Goal: Information Seeking & Learning: Learn about a topic

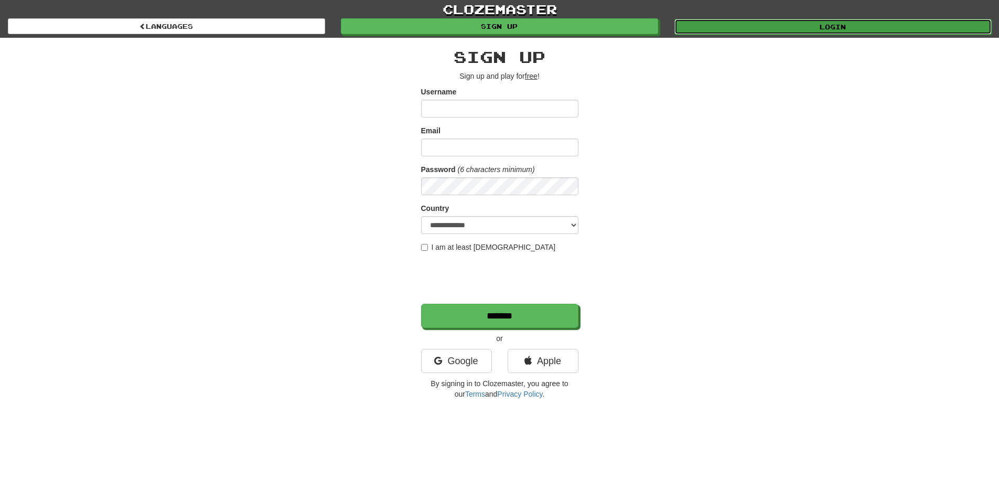
click at [786, 24] on link "Login" at bounding box center [832, 27] width 317 height 16
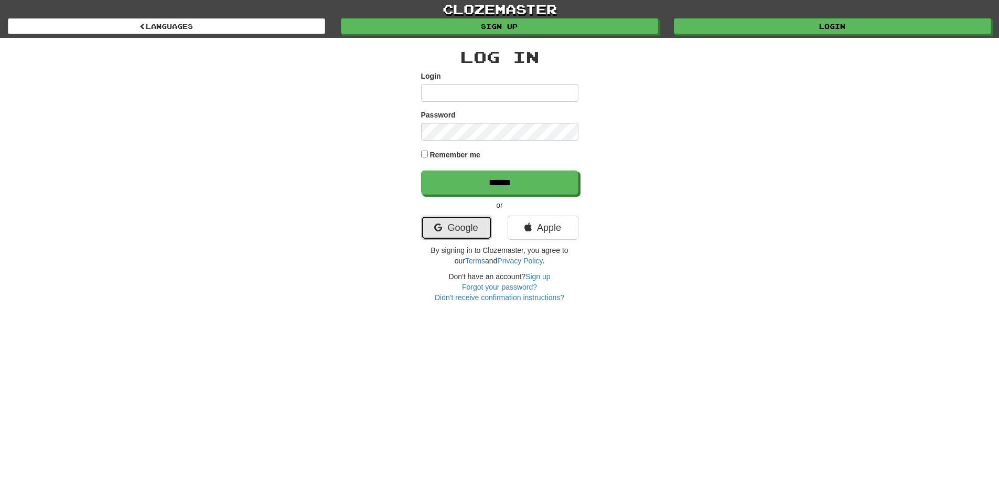
click at [458, 218] on link "Google" at bounding box center [456, 227] width 71 height 24
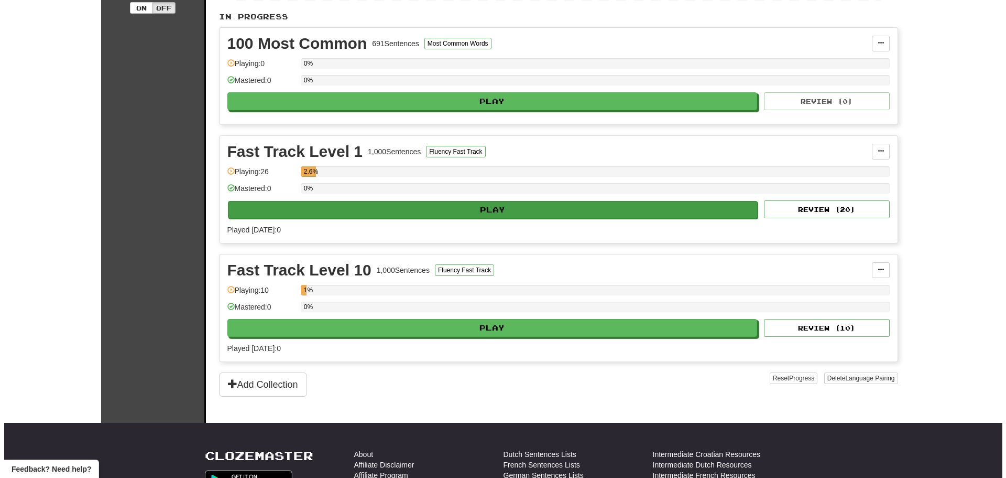
scroll to position [210, 0]
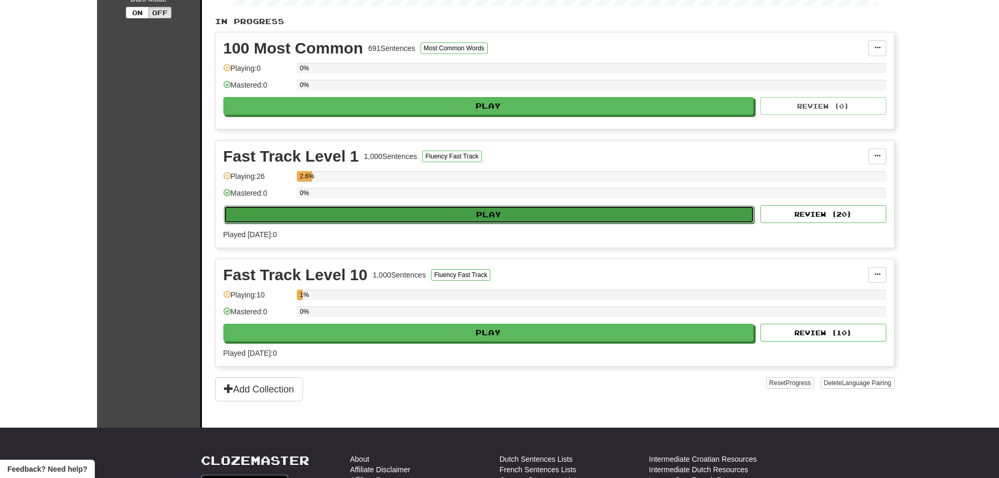
click at [379, 210] on button "Play" at bounding box center [489, 214] width 530 height 18
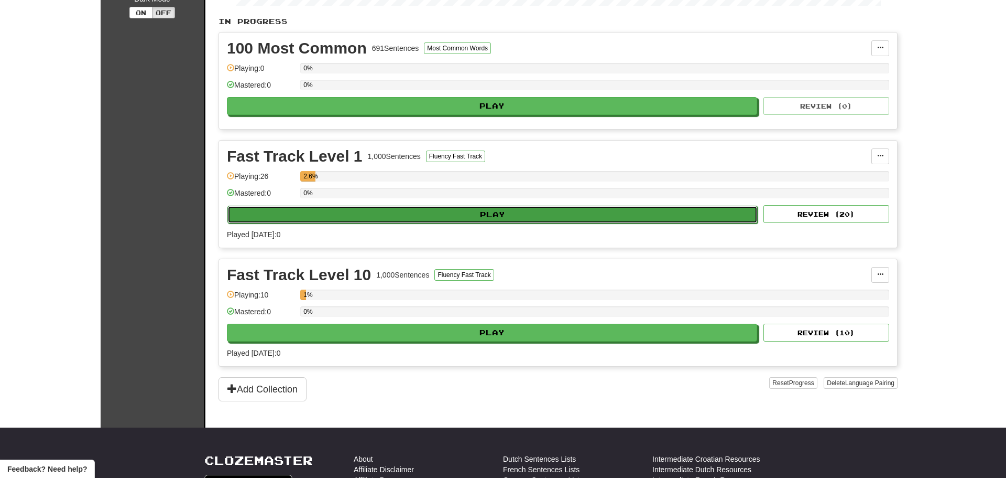
select select "**"
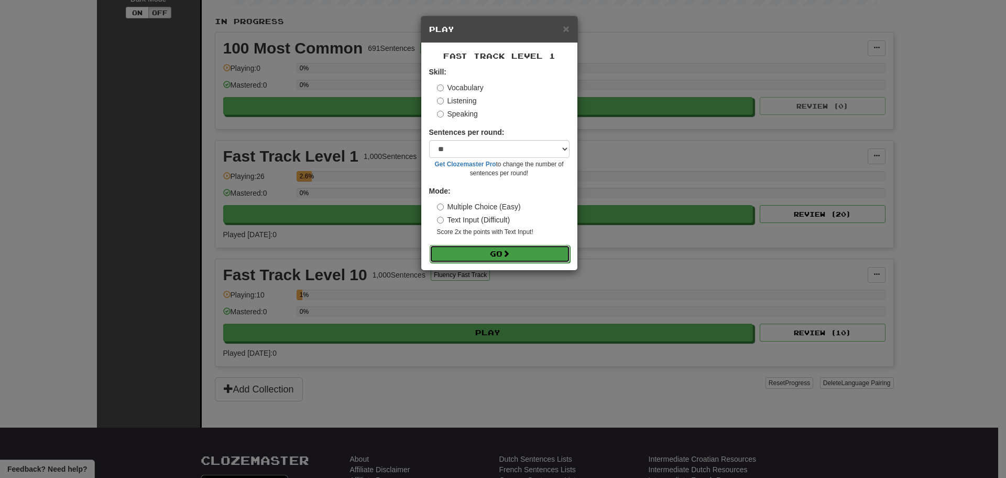
click at [511, 260] on button "Go" at bounding box center [500, 254] width 140 height 18
